Goal: Transaction & Acquisition: Subscribe to service/newsletter

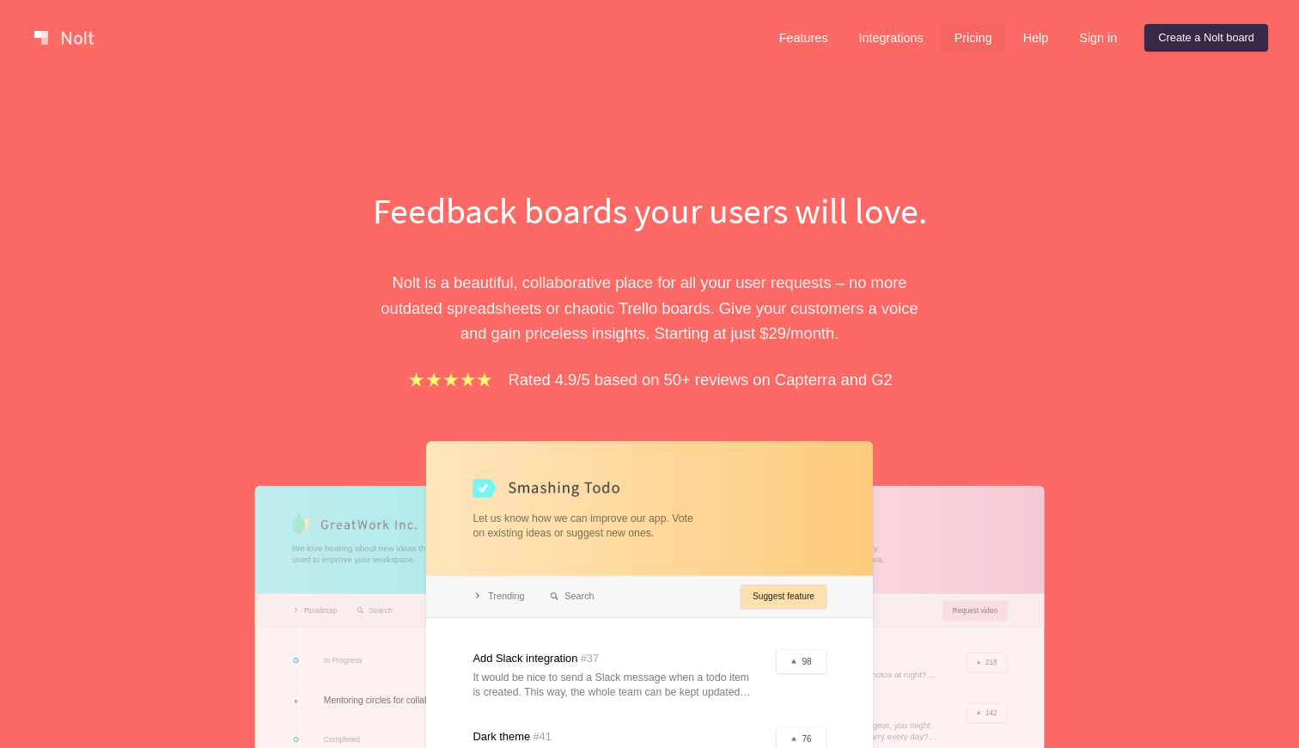
click at [974, 41] on link "Pricing" at bounding box center [973, 38] width 65 height 28
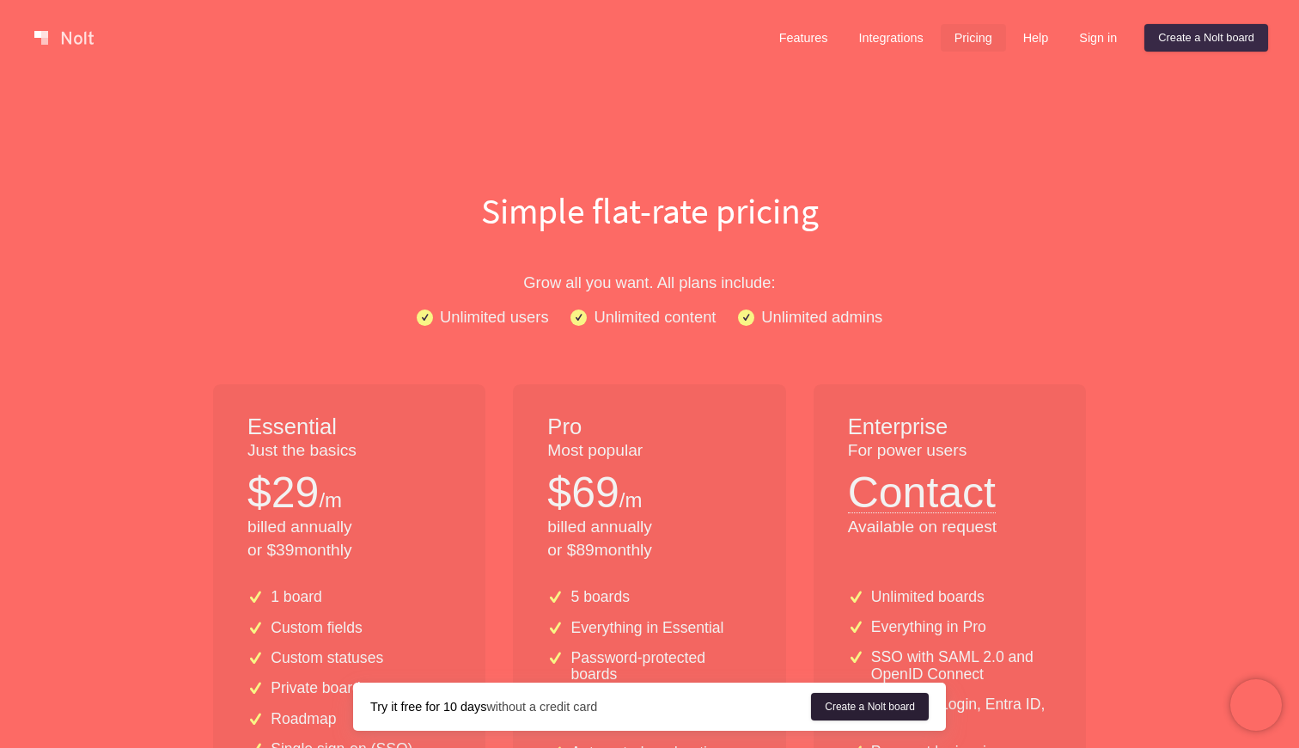
click at [851, 701] on link "Create a Nolt board" at bounding box center [870, 707] width 118 height 28
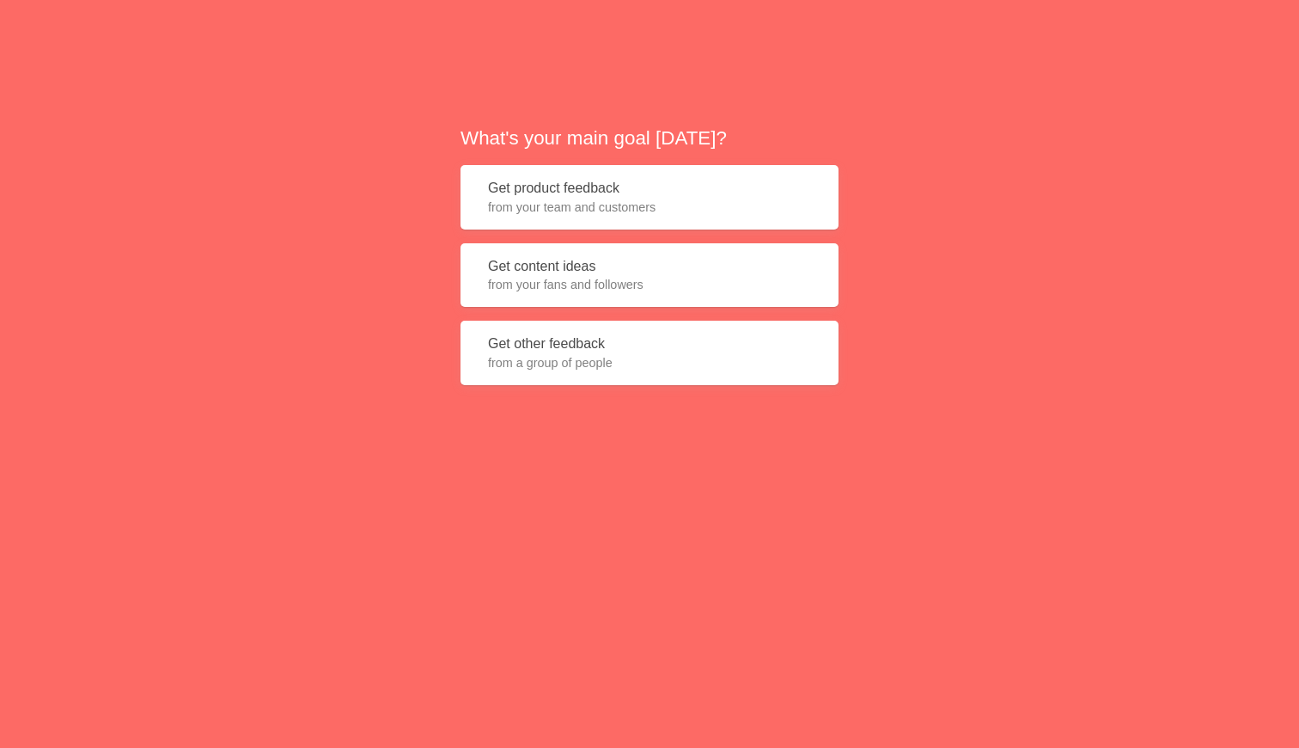
click at [650, 290] on span "from your fans and followers" at bounding box center [649, 284] width 323 height 17
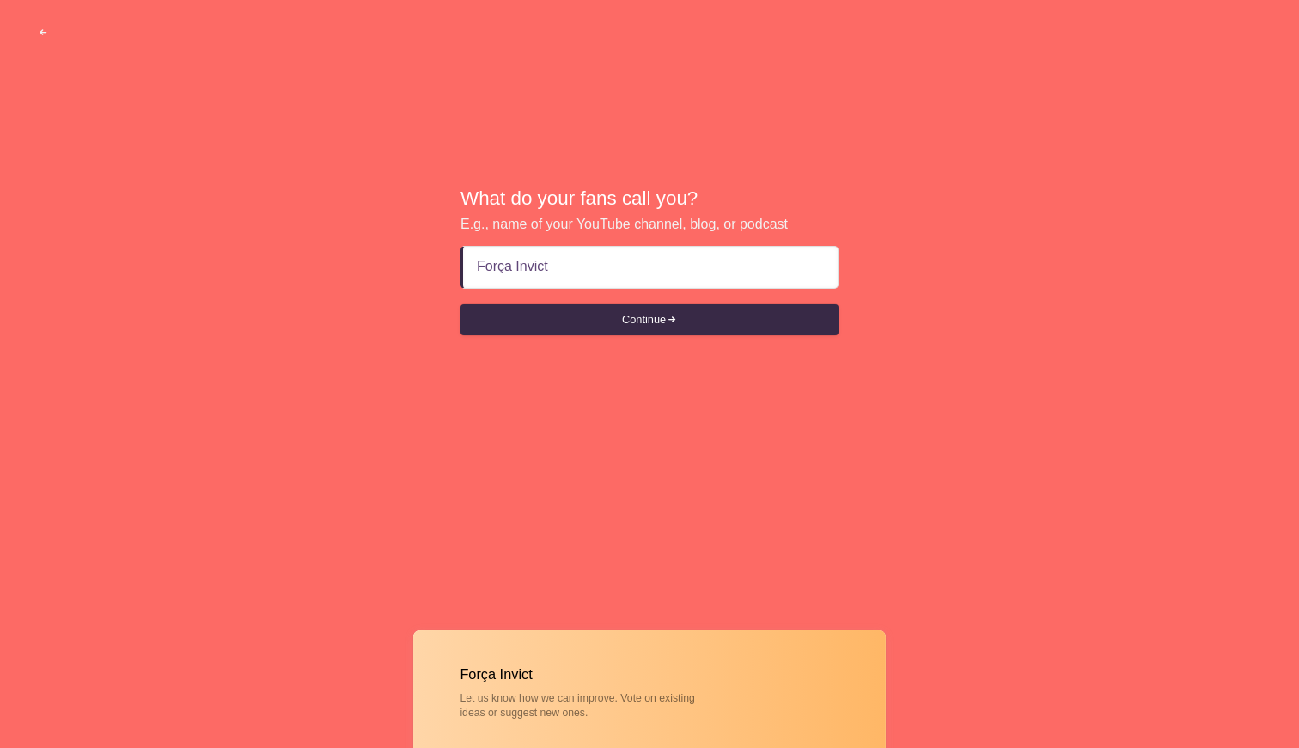
type input "Força Invicta"
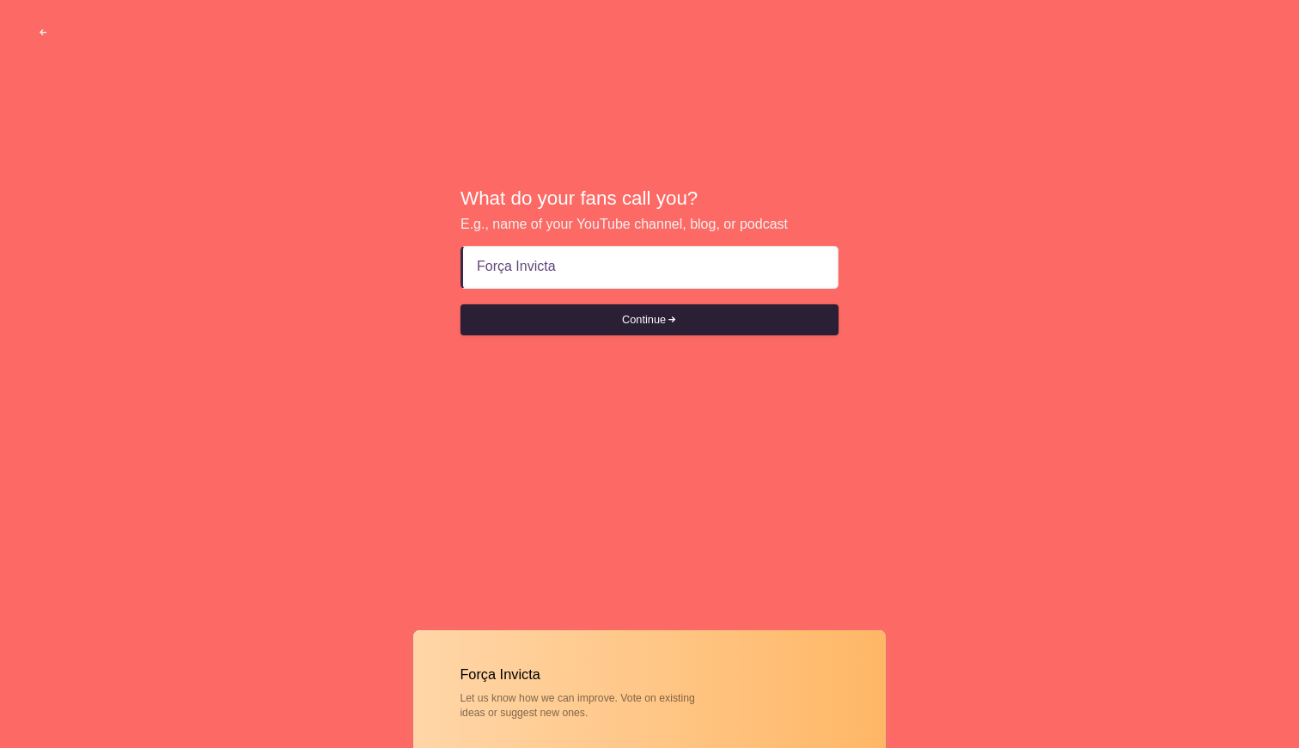
click at [686, 317] on button "Continue" at bounding box center [650, 319] width 378 height 31
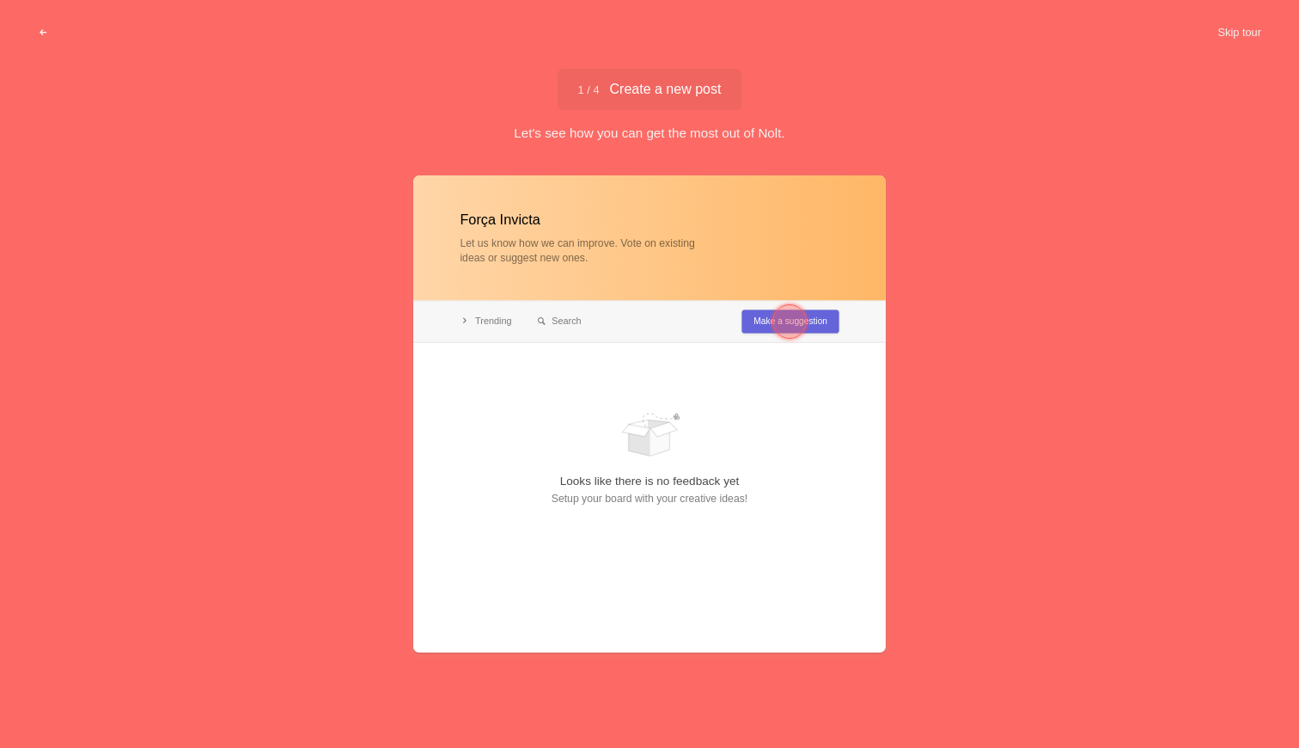
click at [779, 320] on div at bounding box center [790, 321] width 34 height 34
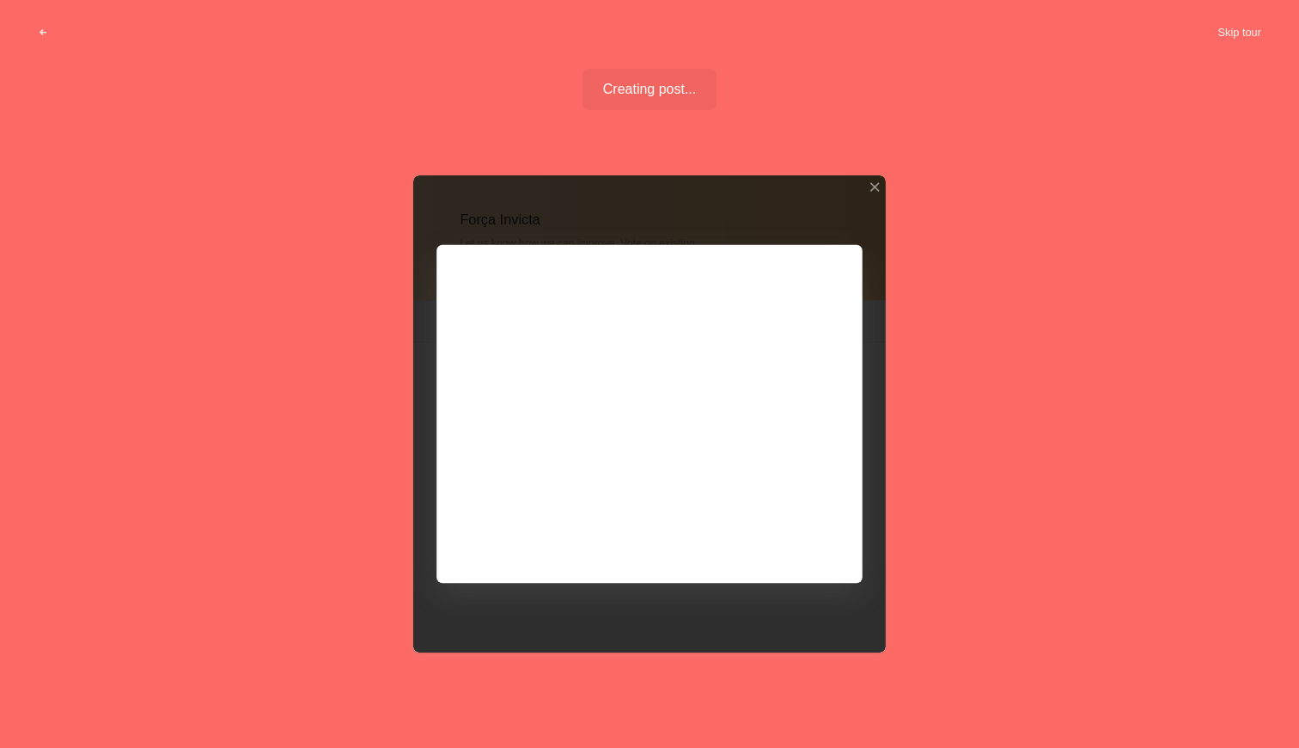
click at [777, 301] on div at bounding box center [649, 413] width 473 height 477
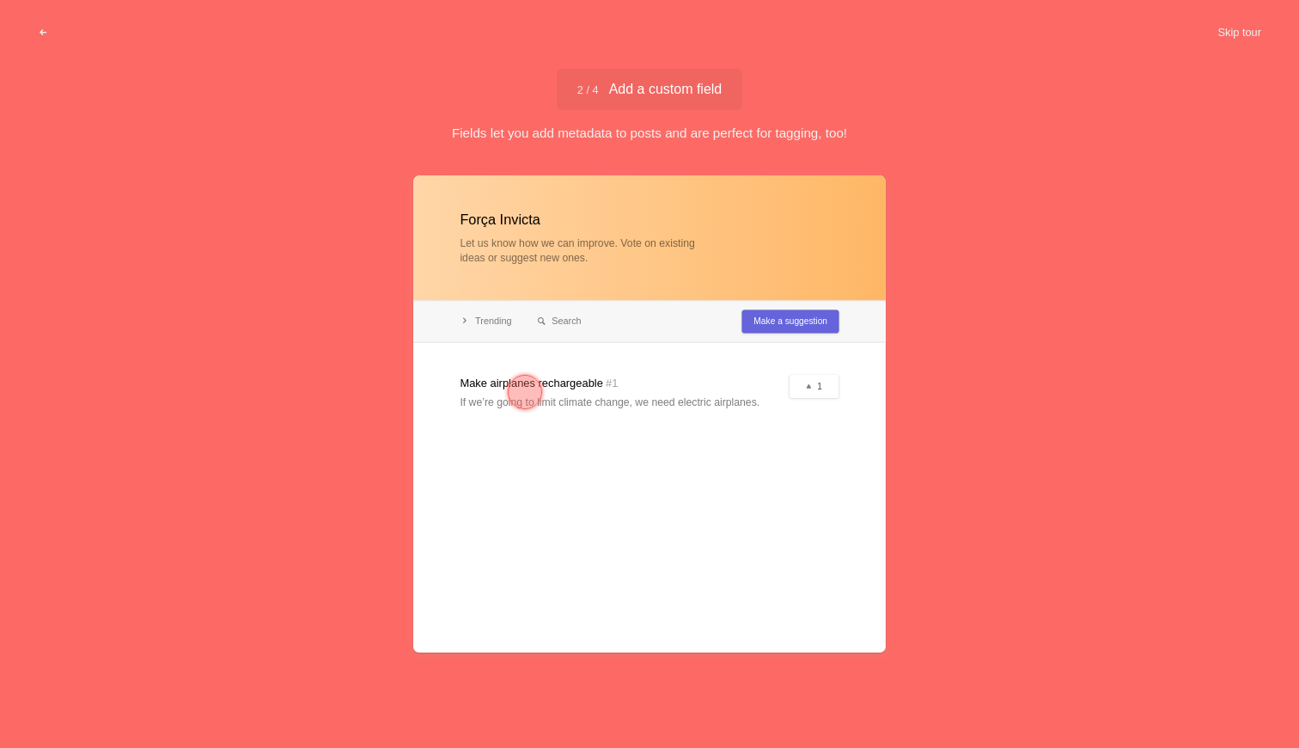
click at [520, 390] on div at bounding box center [525, 392] width 34 height 34
click at [525, 396] on div at bounding box center [525, 392] width 34 height 34
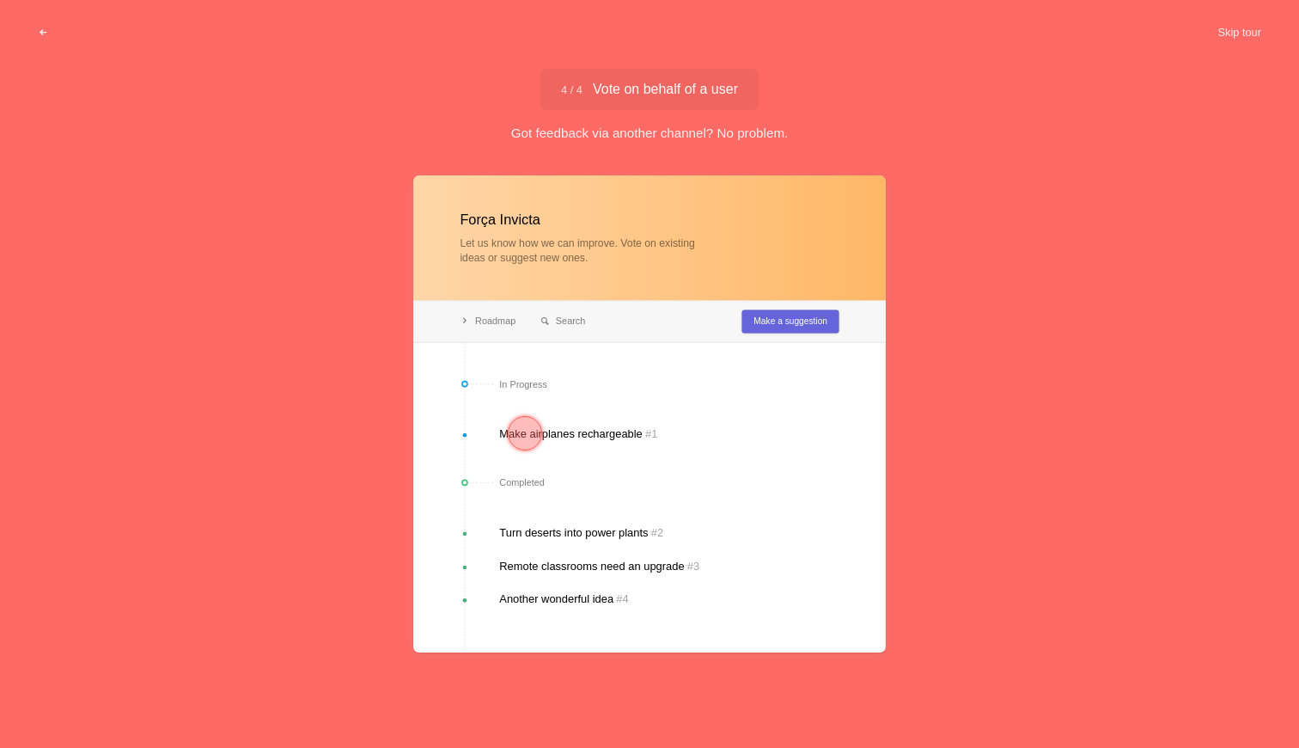
click at [525, 434] on div at bounding box center [525, 433] width 34 height 34
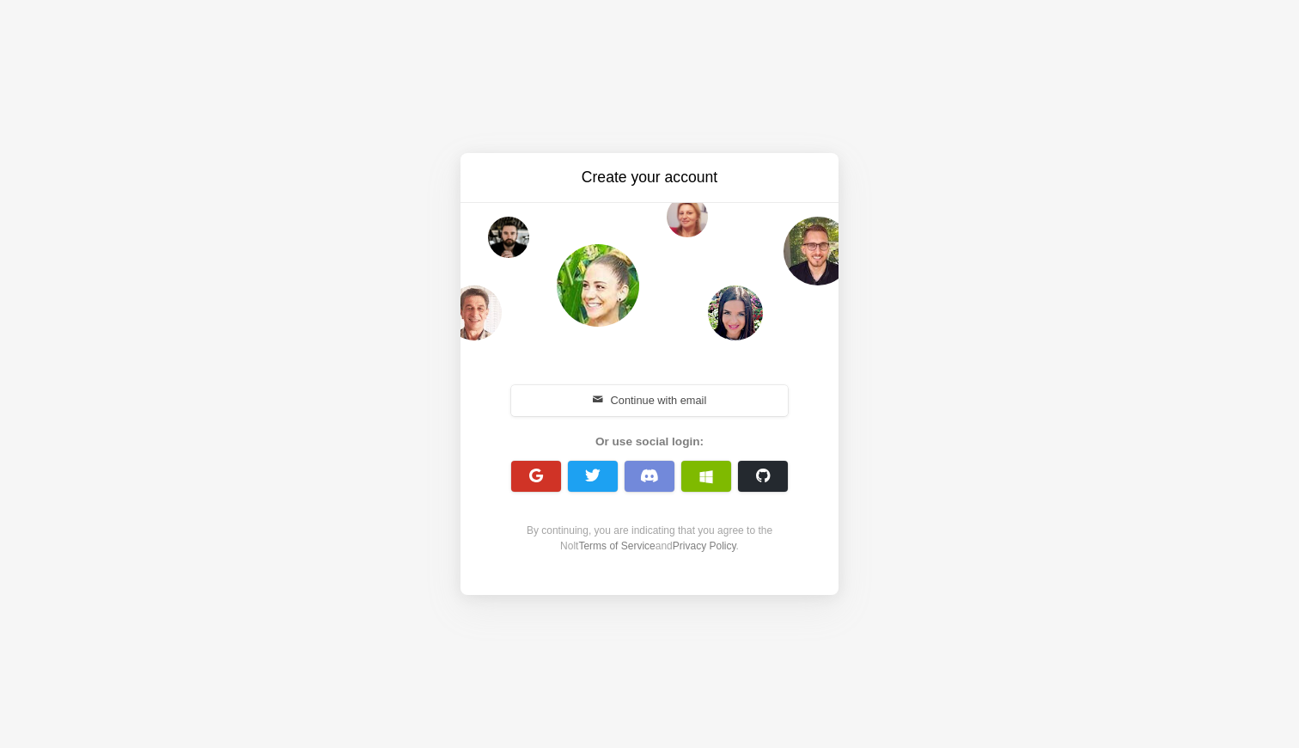
click at [547, 470] on button "button" at bounding box center [536, 476] width 50 height 31
